Goal: Check status: Check status

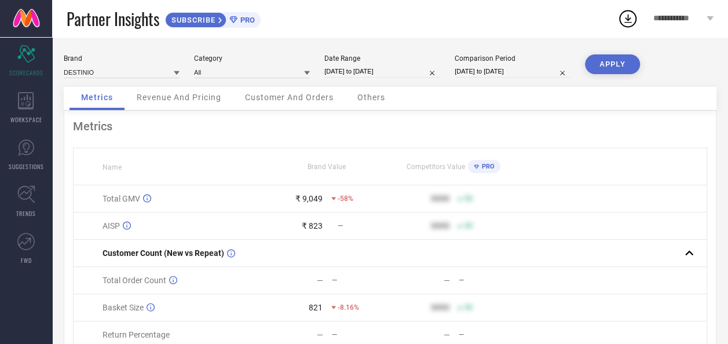
select select "8"
select select "2025"
select select "9"
select select "2025"
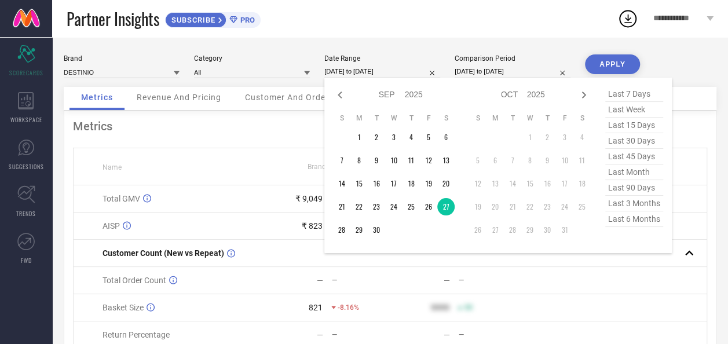
click at [350, 71] on input "[DATE] to [DATE]" at bounding box center [382, 71] width 116 height 12
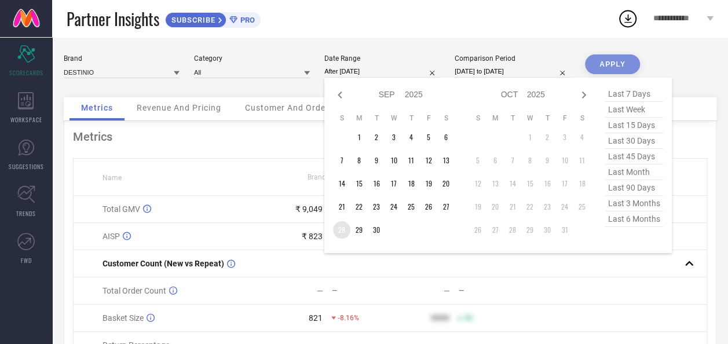
click at [337, 230] on td "28" at bounding box center [341, 229] width 17 height 17
type input "[DATE] to [DATE]"
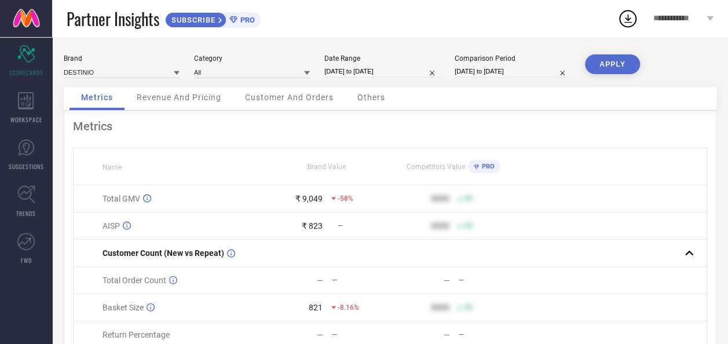
click at [403, 166] on div "Competitors Value PRO" at bounding box center [453, 166] width 126 height 19
click at [618, 66] on button "APPLY" at bounding box center [612, 64] width 55 height 20
click at [350, 71] on input "[DATE] to [DATE]" at bounding box center [382, 71] width 116 height 12
select select "8"
select select "2025"
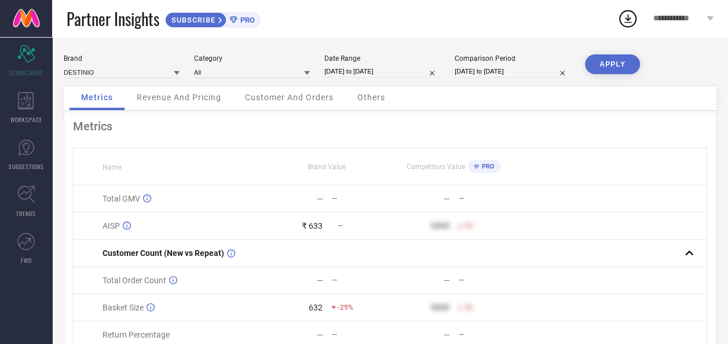
select select "9"
select select "2025"
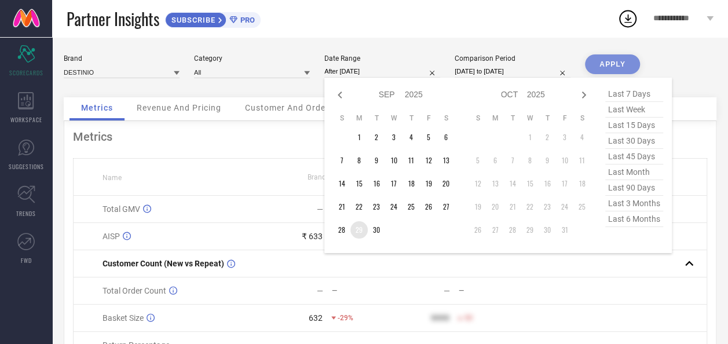
click at [361, 234] on td "29" at bounding box center [358, 229] width 17 height 17
type input "[DATE] to [DATE]"
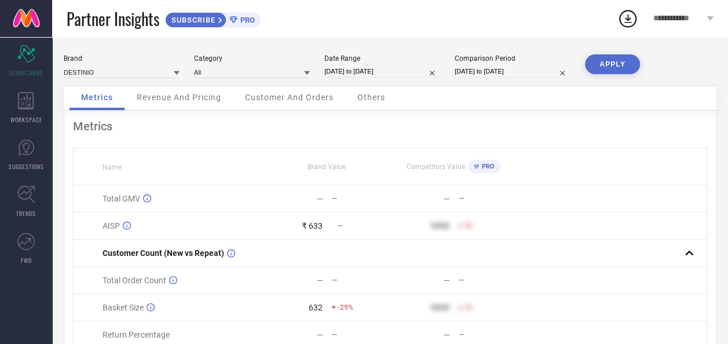
click at [615, 64] on button "APPLY" at bounding box center [612, 64] width 55 height 20
click at [370, 73] on input "[DATE] to [DATE]" at bounding box center [382, 71] width 116 height 12
select select "8"
select select "2025"
select select "9"
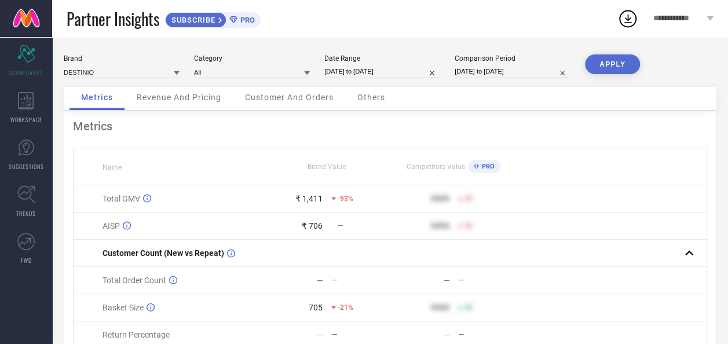
select select "2025"
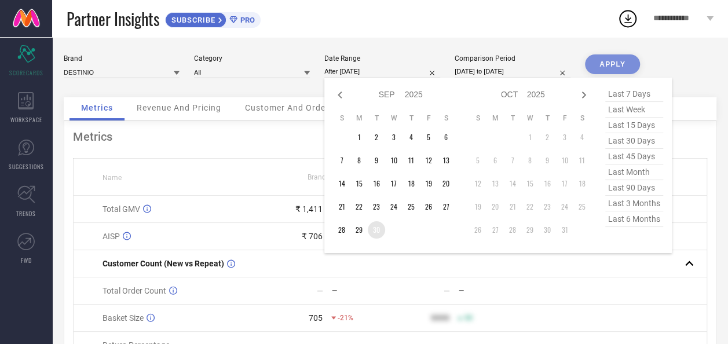
click at [380, 234] on td "30" at bounding box center [376, 229] width 17 height 17
type input "[DATE] to [DATE]"
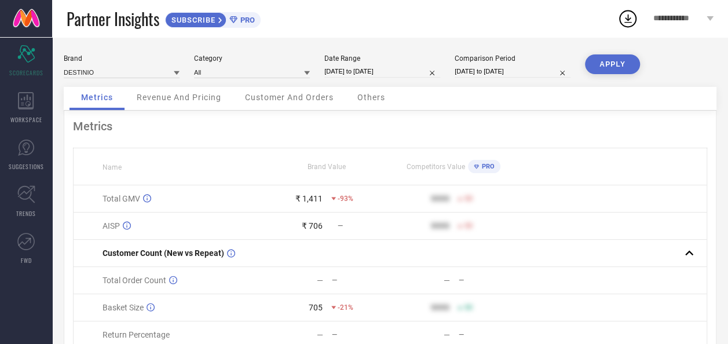
click at [604, 70] on button "APPLY" at bounding box center [612, 64] width 55 height 20
